Goal: Register for event/course

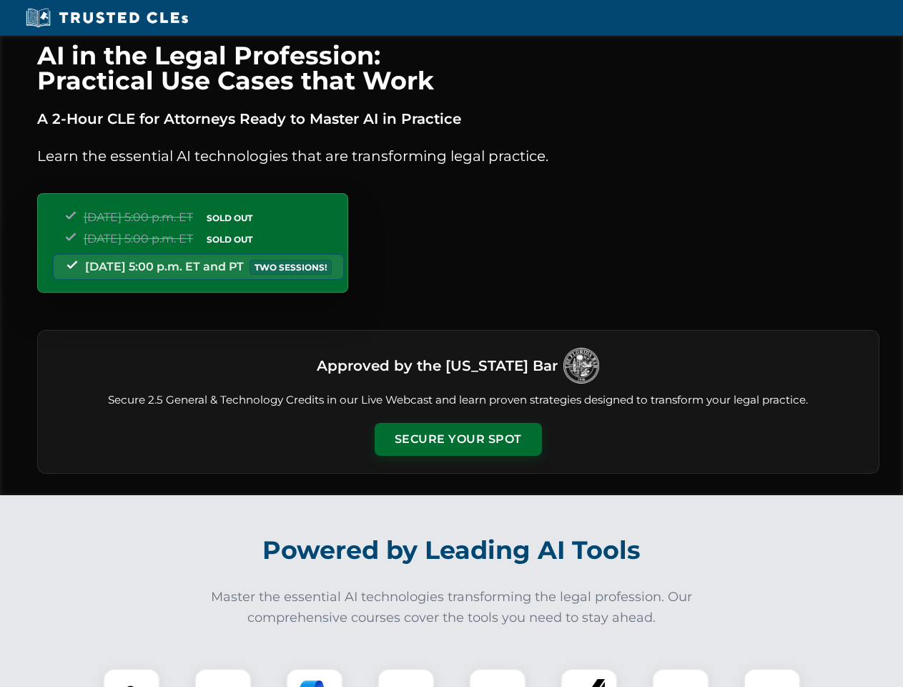
click at [458, 439] on button "Secure Your Spot" at bounding box center [458, 439] width 167 height 33
click at [132, 677] on img at bounding box center [131, 696] width 41 height 41
